Goal: Task Accomplishment & Management: Manage account settings

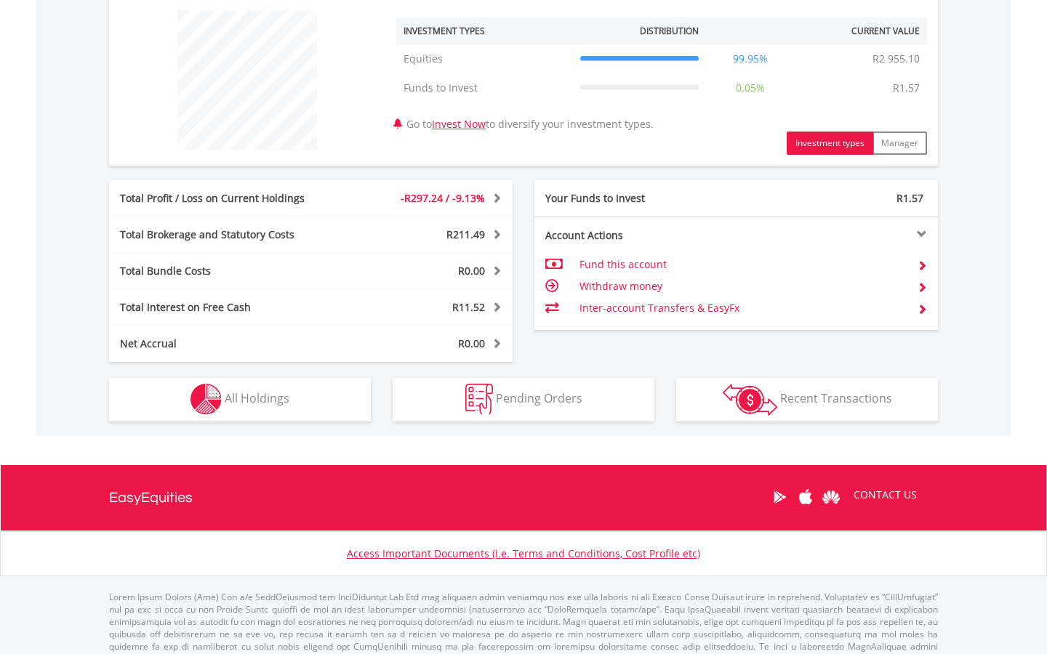
scroll to position [576, 0]
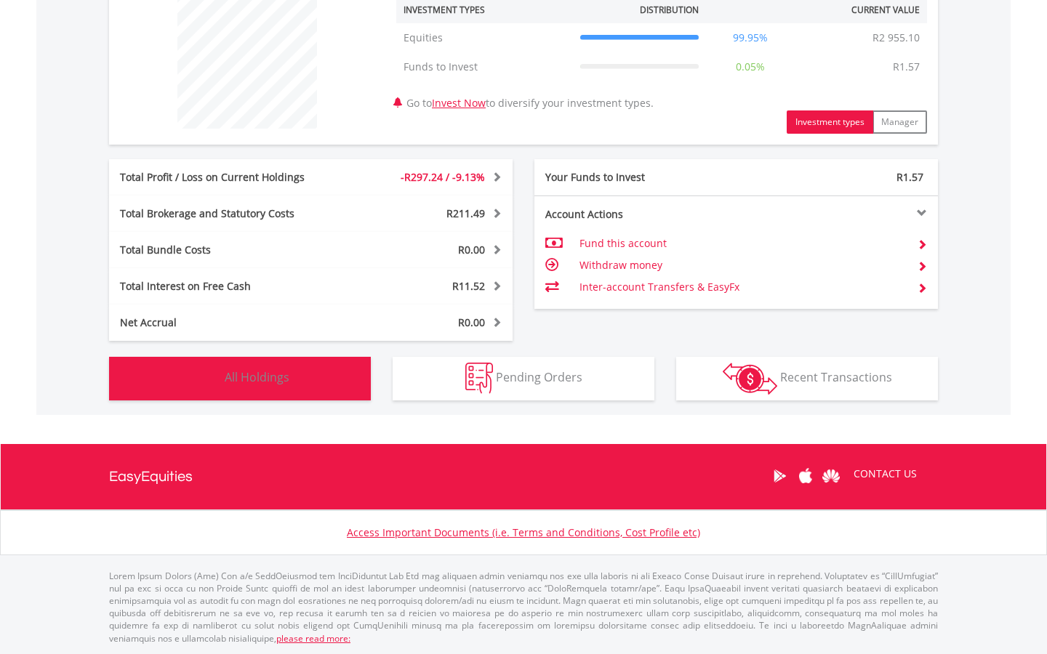
click at [232, 387] on button "Holdings All Holdings" at bounding box center [240, 379] width 262 height 44
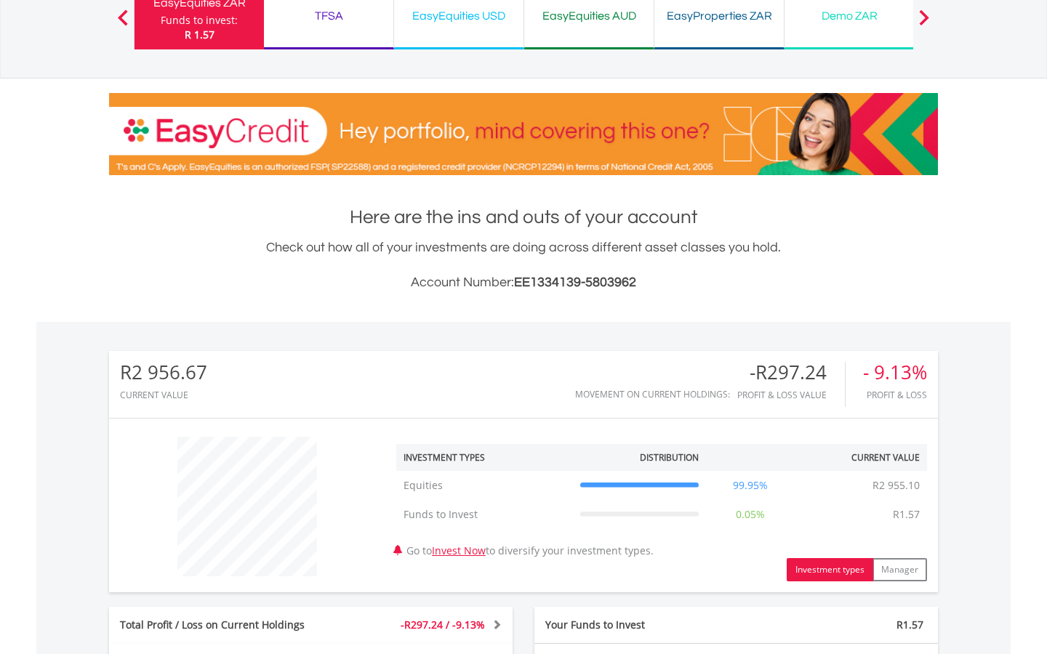
scroll to position [106, 0]
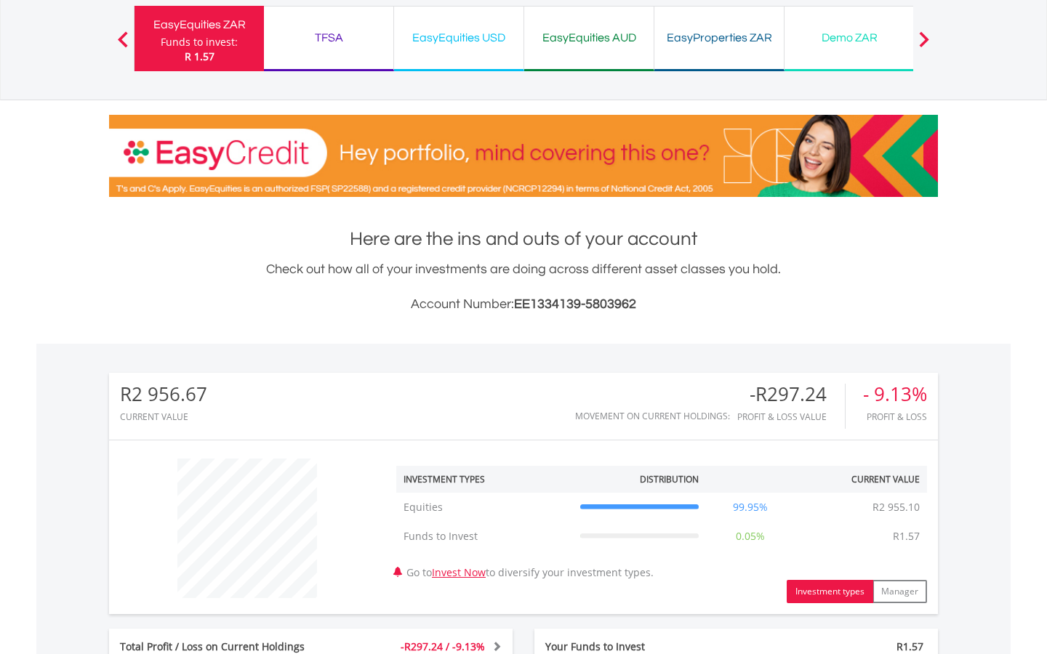
click at [340, 41] on div "TFSA" at bounding box center [329, 38] width 112 height 20
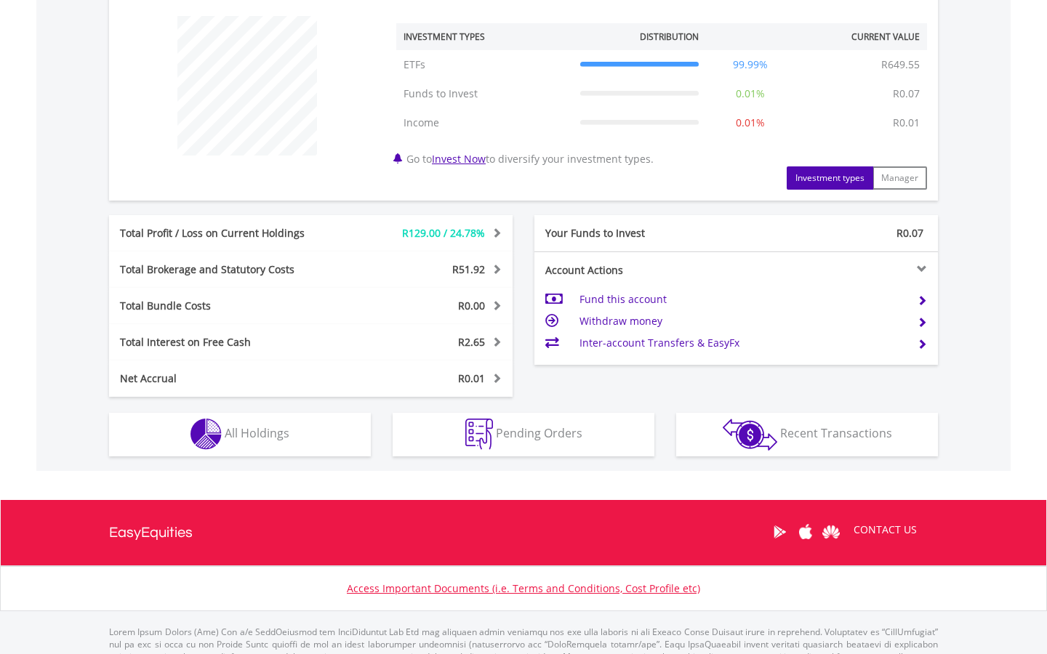
scroll to position [605, 0]
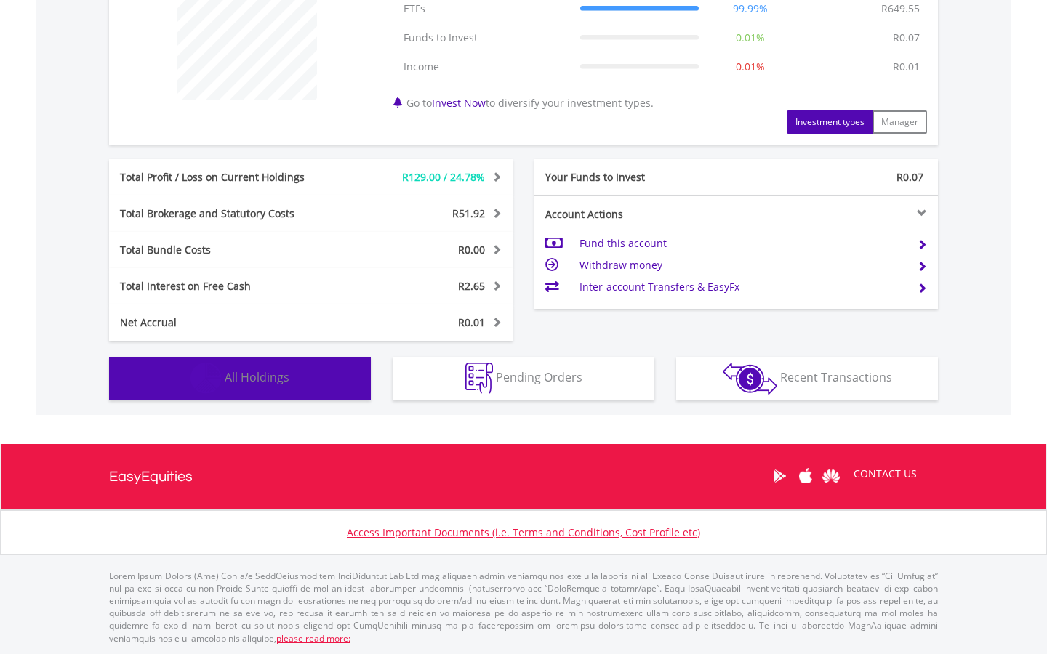
click at [288, 363] on button "Holdings All Holdings" at bounding box center [240, 379] width 262 height 44
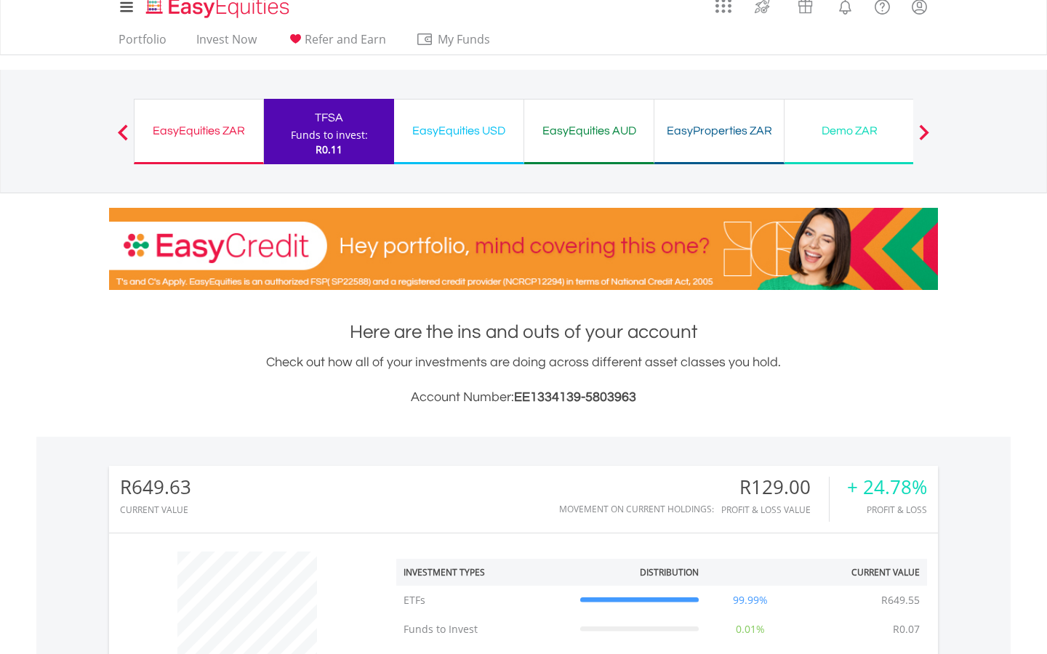
scroll to position [9, 0]
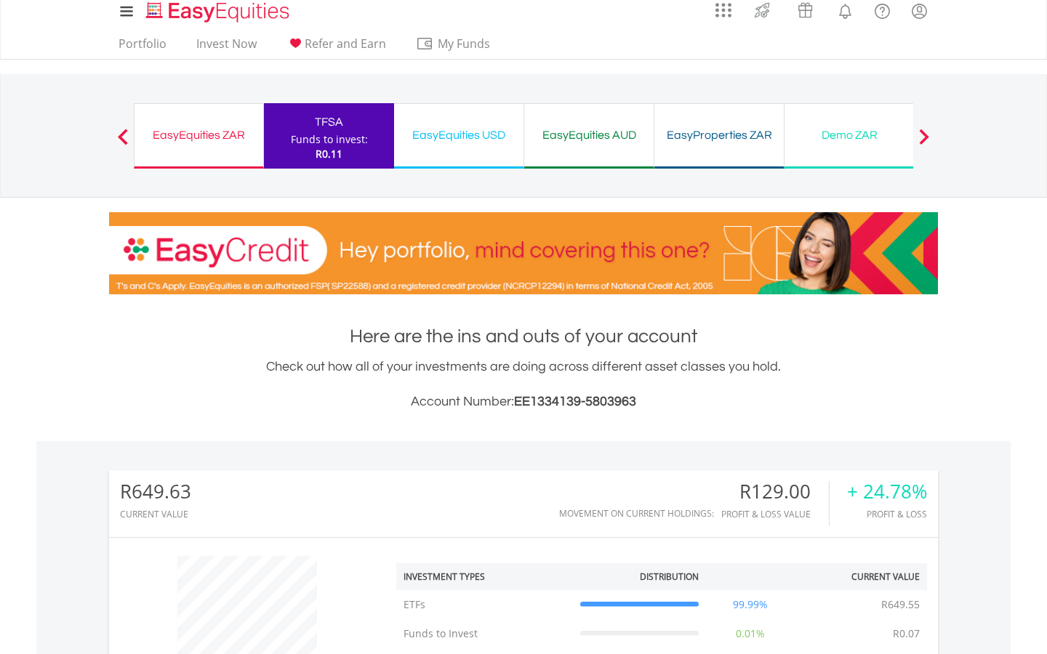
click at [483, 125] on div "EasyEquities USD" at bounding box center [459, 135] width 112 height 20
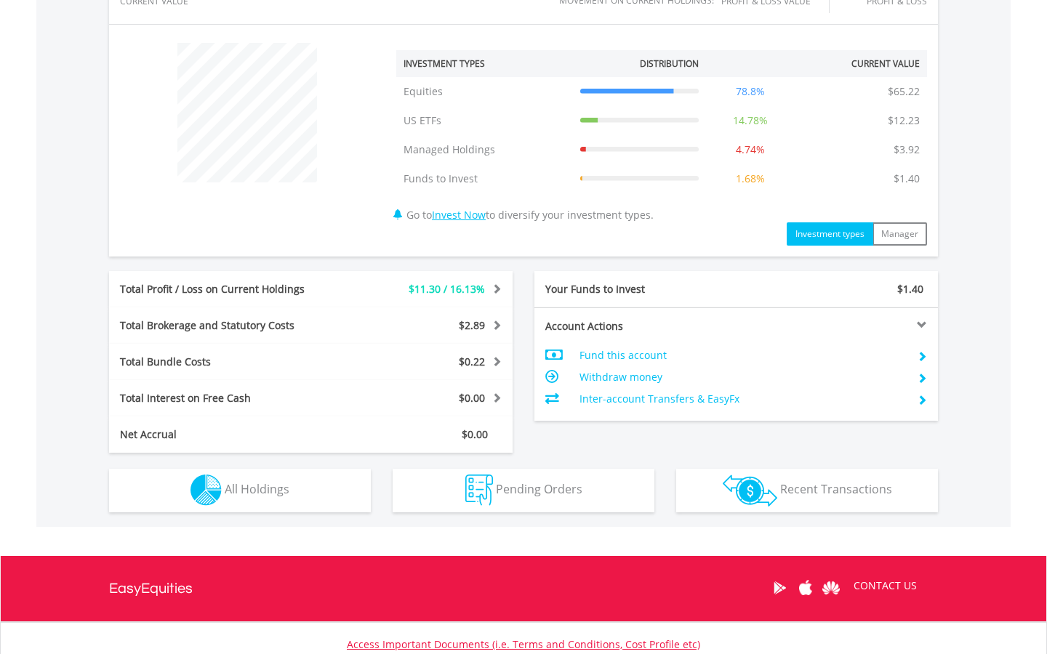
scroll to position [519, 0]
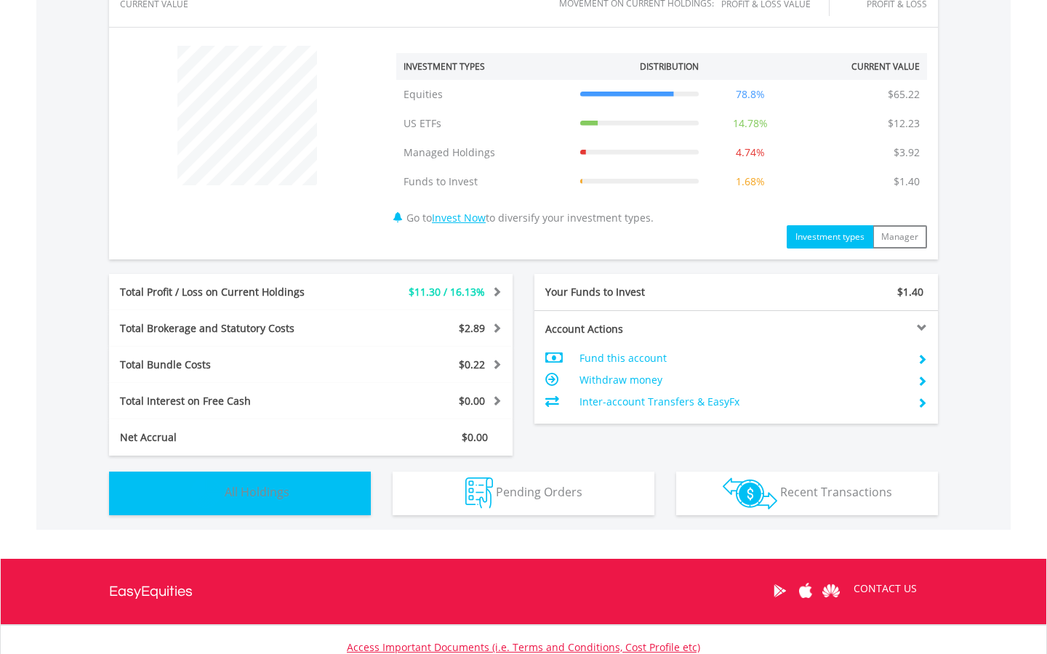
click at [273, 510] on button "Holdings All Holdings" at bounding box center [240, 494] width 262 height 44
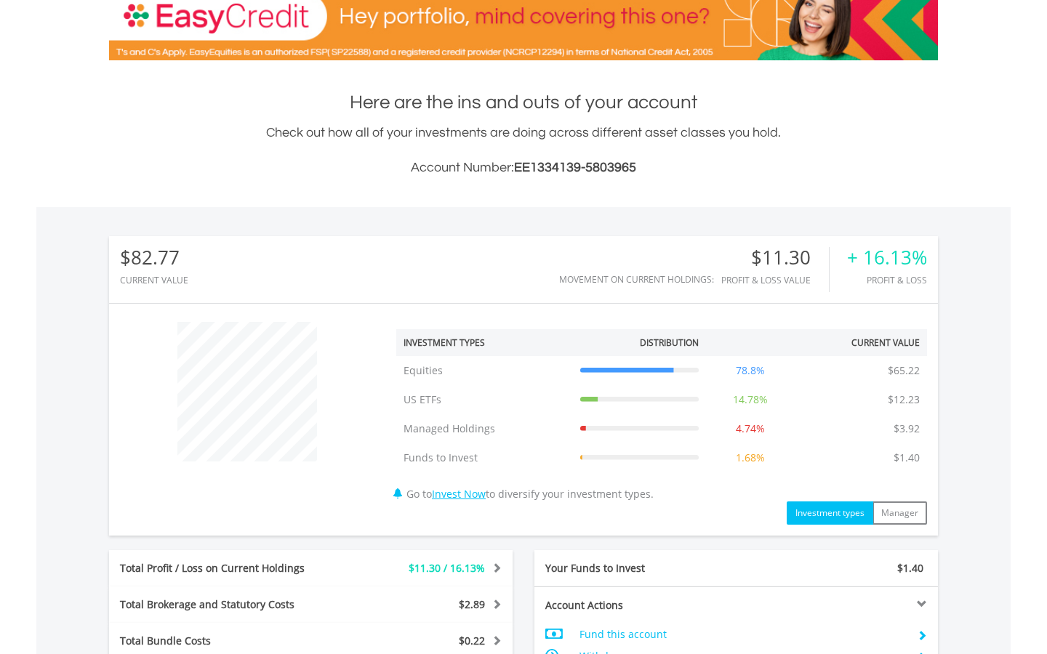
scroll to position [0, 0]
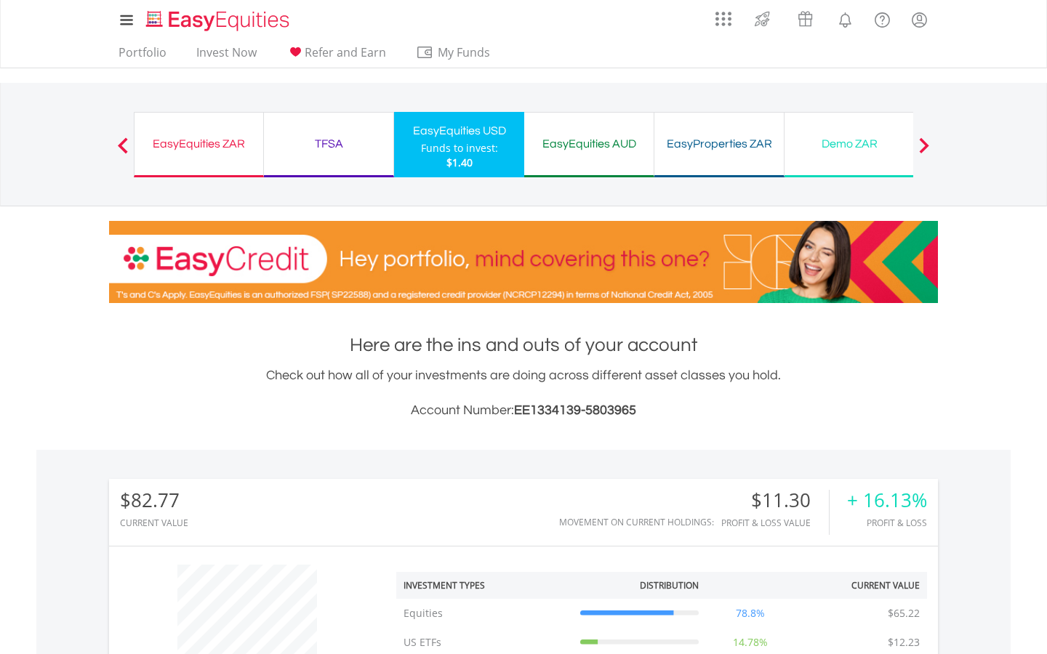
click at [697, 145] on div "EasyProperties ZAR" at bounding box center [719, 144] width 112 height 20
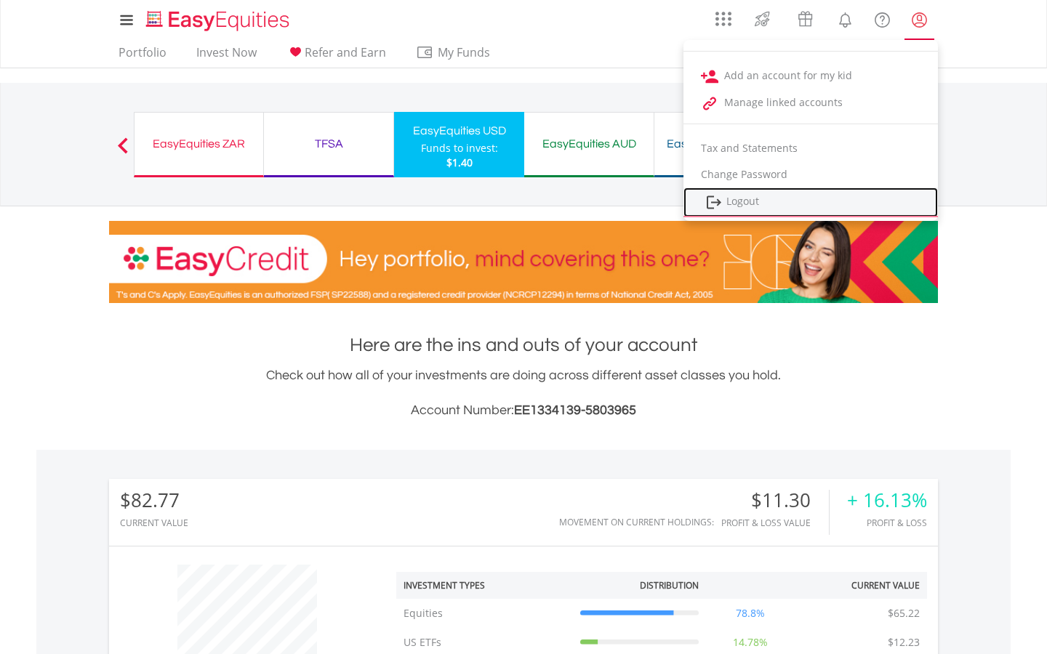
click at [737, 196] on link "Logout" at bounding box center [810, 203] width 254 height 30
